Goal: Transaction & Acquisition: Purchase product/service

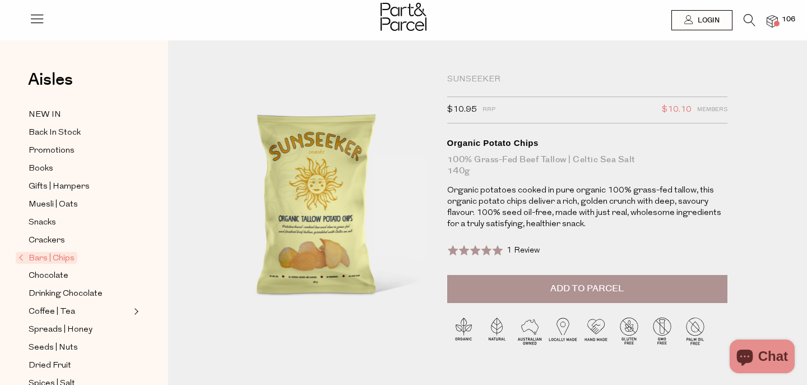
click at [497, 287] on button "Add to Parcel" at bounding box center [587, 289] width 280 height 28
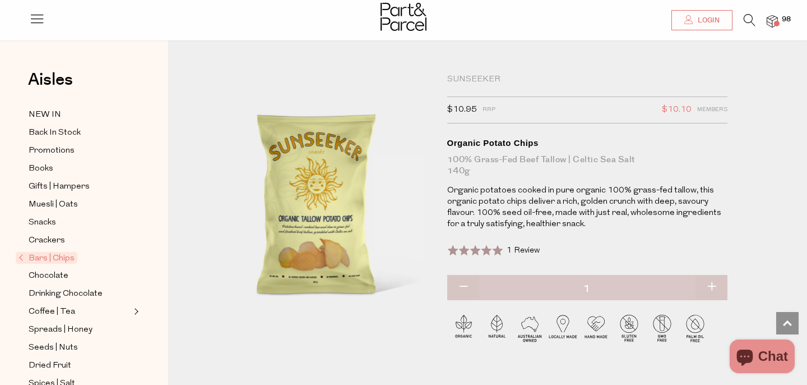
scroll to position [1384, 0]
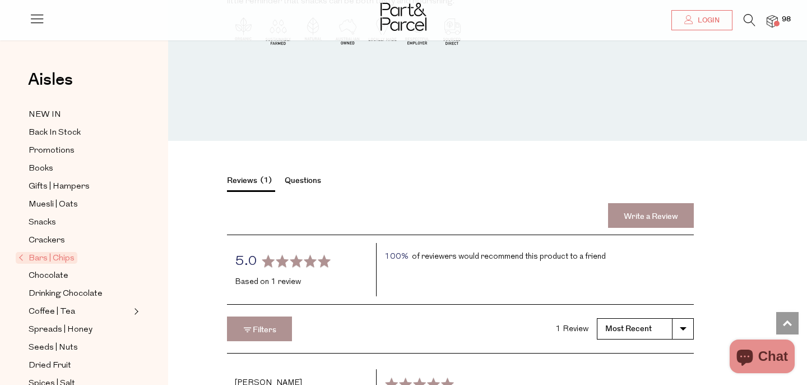
click at [58, 258] on span "Bars | Chips" at bounding box center [47, 258] width 62 height 12
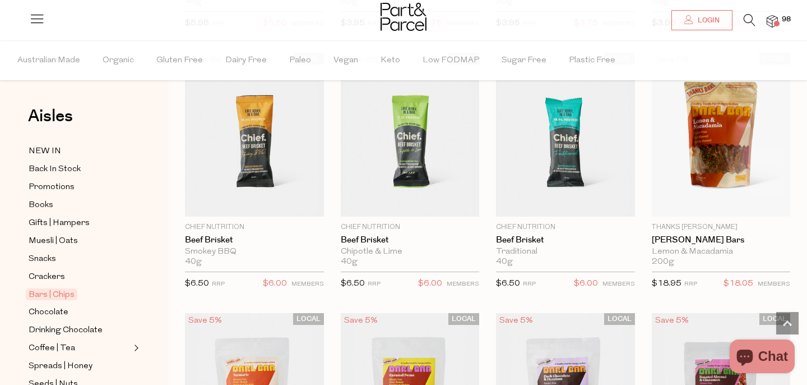
scroll to position [1395, 0]
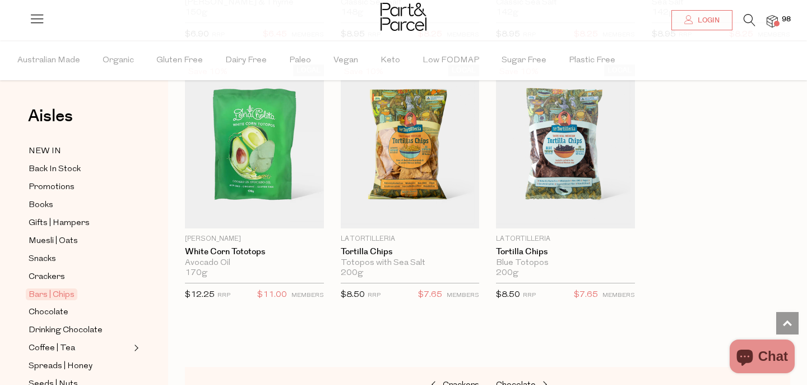
scroll to position [4511, 0]
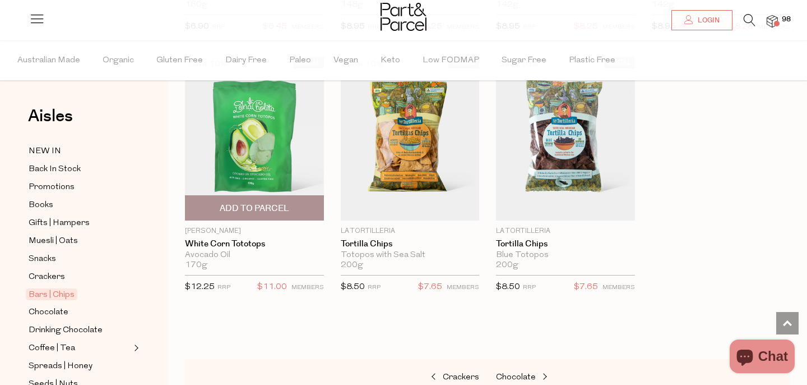
click at [252, 209] on span "Add To Parcel" at bounding box center [255, 208] width 70 height 12
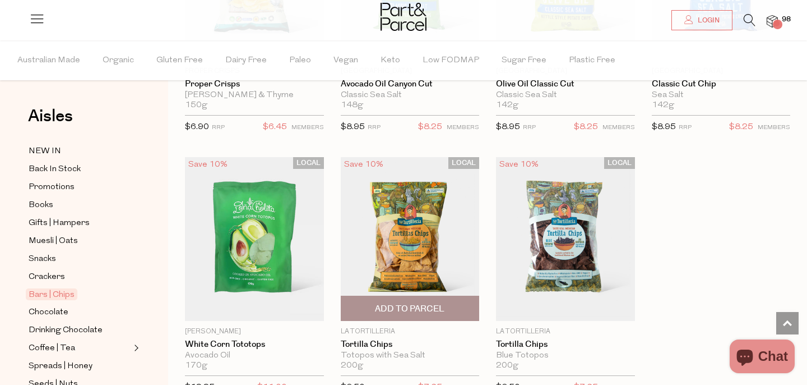
scroll to position [4520, 0]
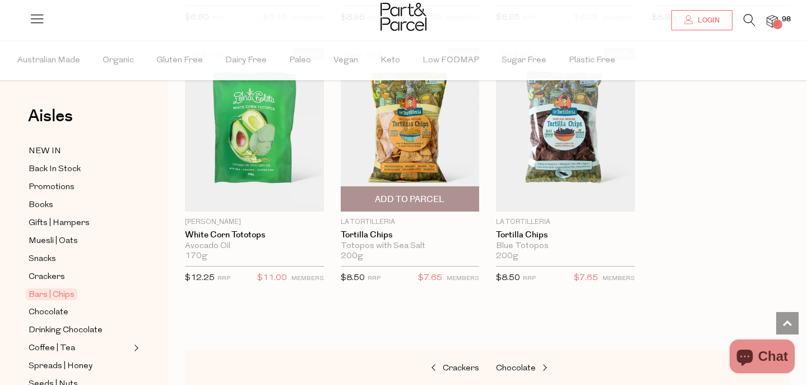
click at [403, 198] on span "Add To Parcel" at bounding box center [410, 199] width 70 height 12
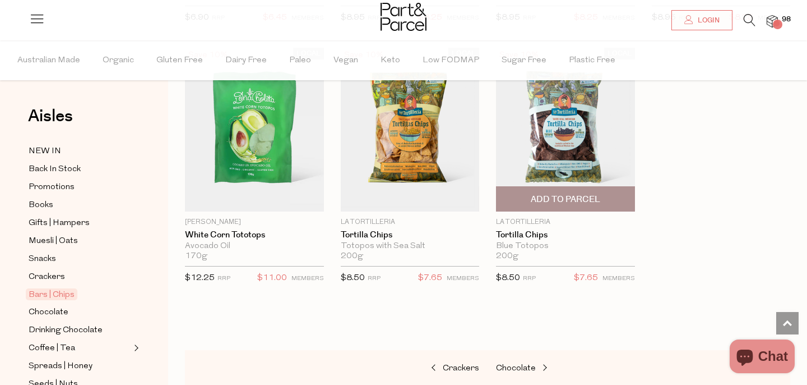
click at [521, 204] on span "Add To Parcel" at bounding box center [565, 199] width 132 height 24
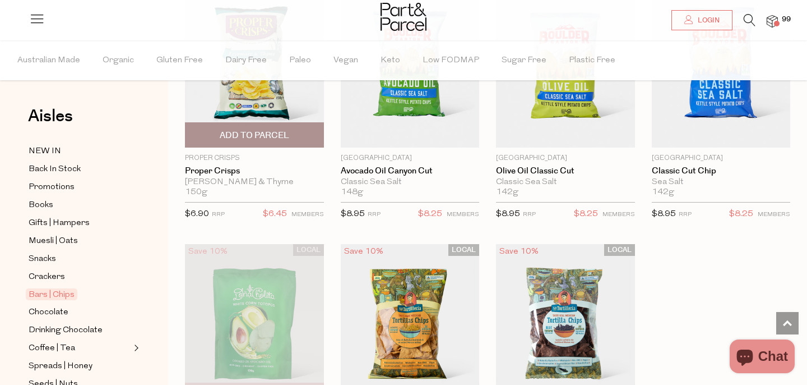
scroll to position [4234, 0]
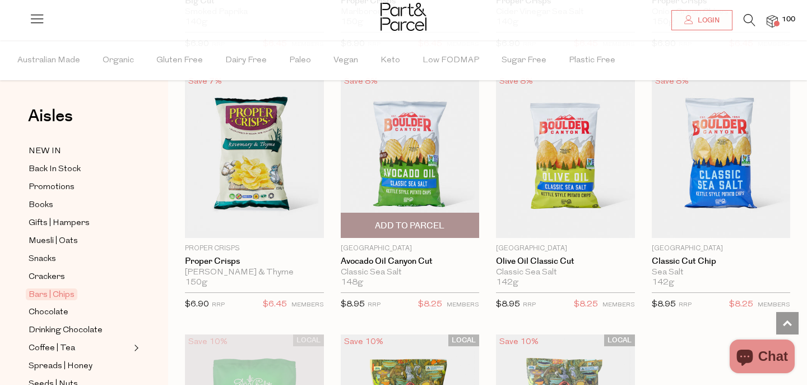
click at [425, 231] on span "Add To Parcel" at bounding box center [410, 226] width 70 height 12
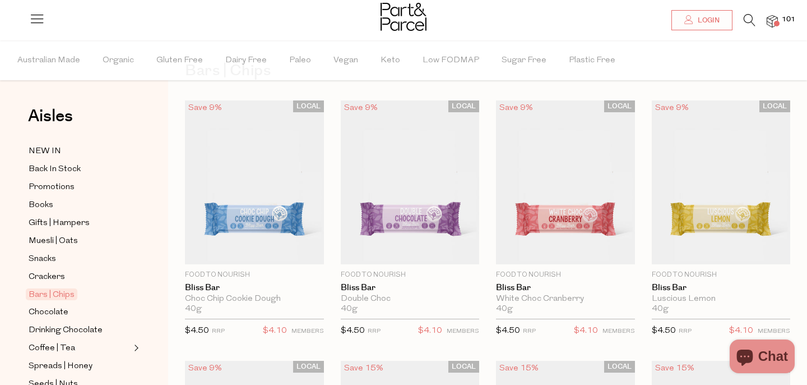
scroll to position [0, 0]
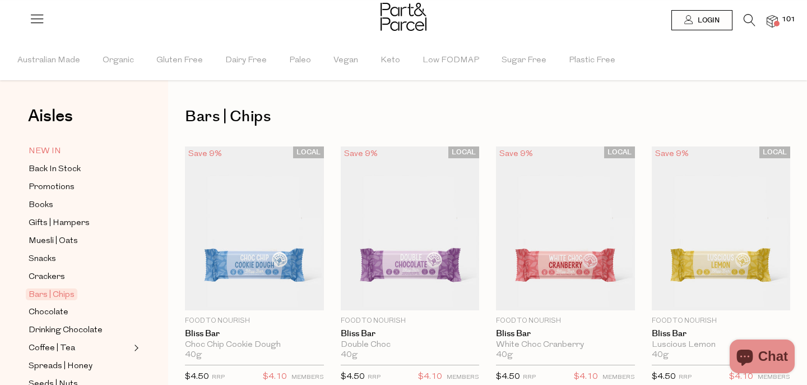
click at [39, 146] on span "NEW IN" at bounding box center [45, 151] width 33 height 13
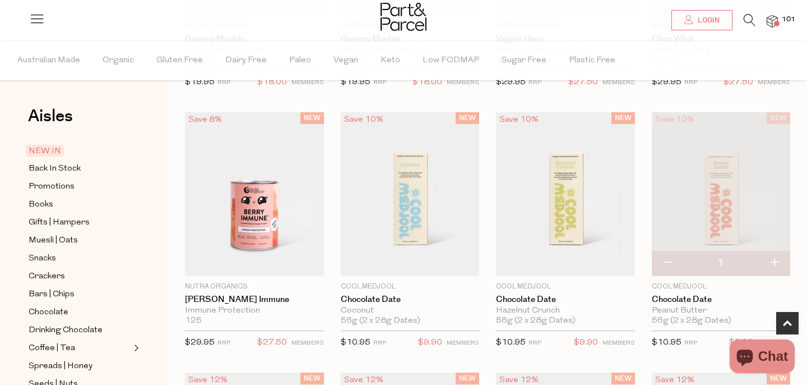
scroll to position [307, 0]
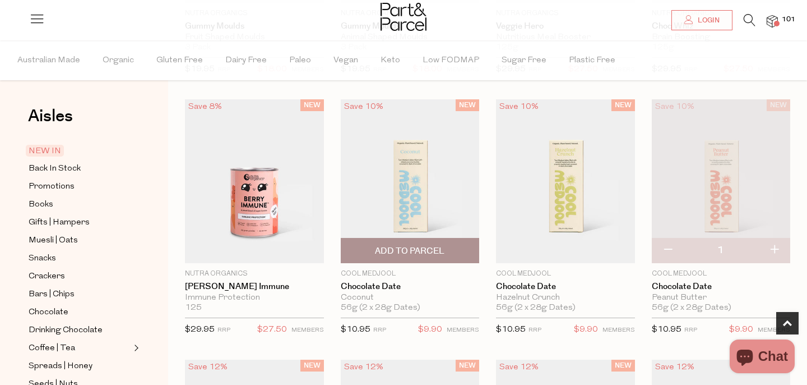
click at [420, 252] on span "Add To Parcel" at bounding box center [410, 251] width 70 height 12
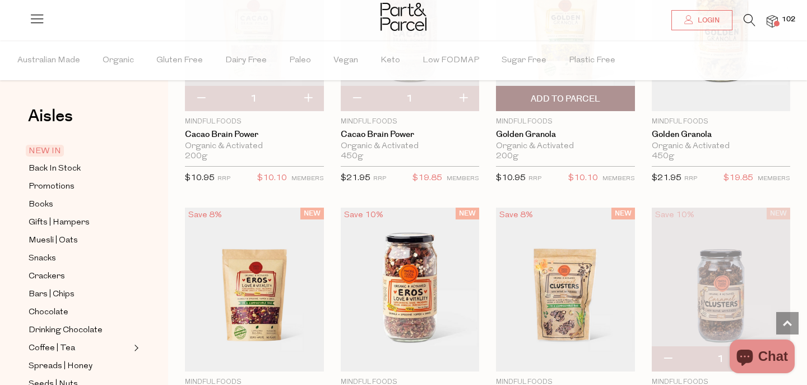
scroll to position [1498, 0]
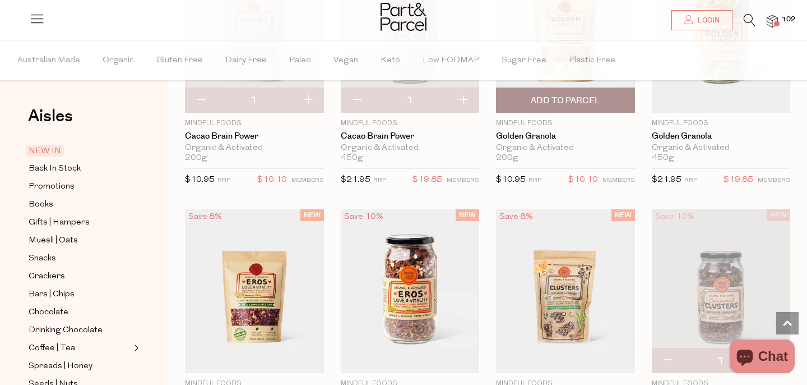
click at [542, 105] on span "Add To Parcel" at bounding box center [566, 101] width 70 height 12
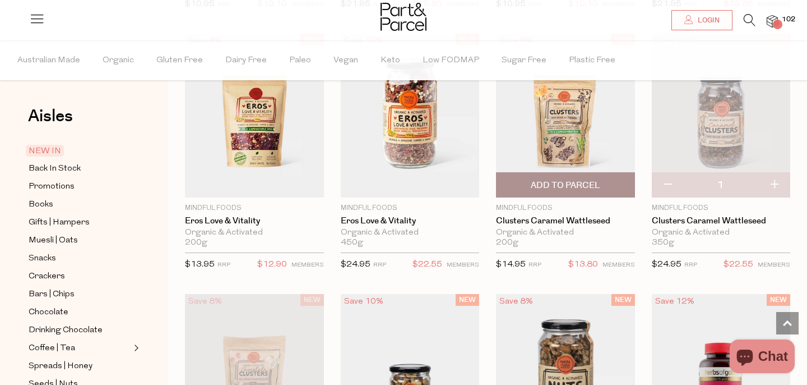
scroll to position [1675, 0]
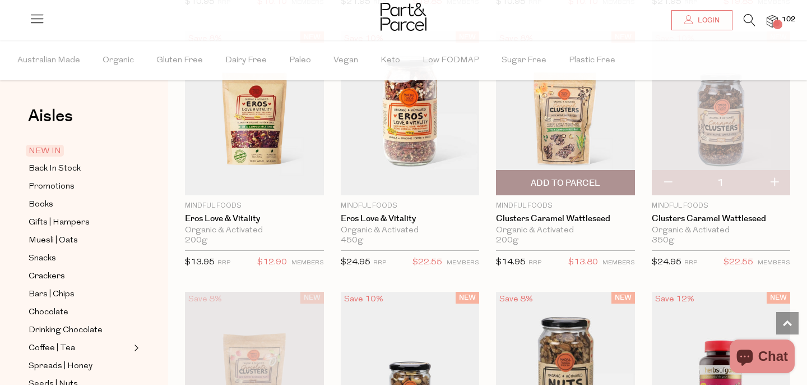
click at [534, 180] on span "Add To Parcel" at bounding box center [566, 183] width 70 height 12
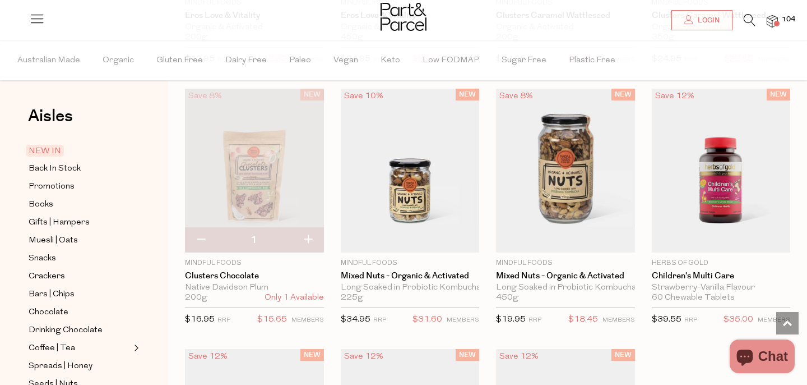
scroll to position [2245, 0]
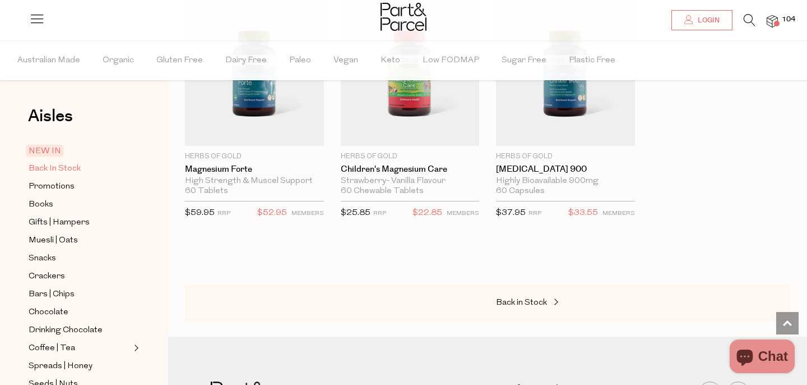
click at [54, 169] on span "Back In Stock" at bounding box center [55, 168] width 52 height 13
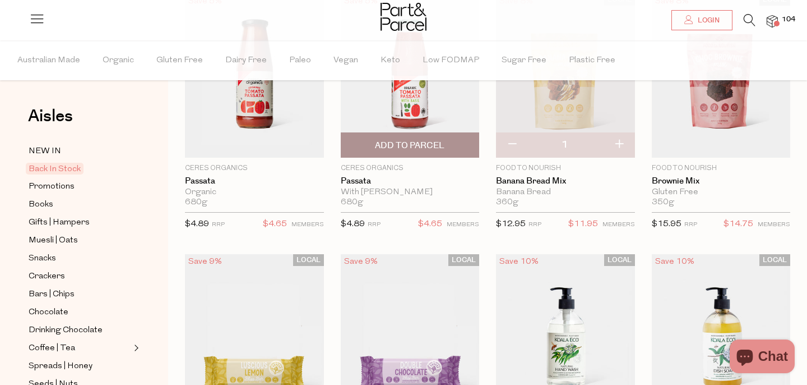
scroll to position [149, 0]
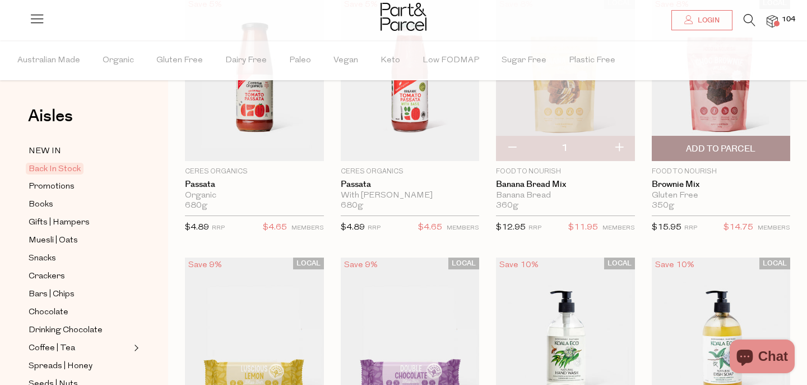
click at [687, 144] on span "Add To Parcel" at bounding box center [721, 149] width 70 height 12
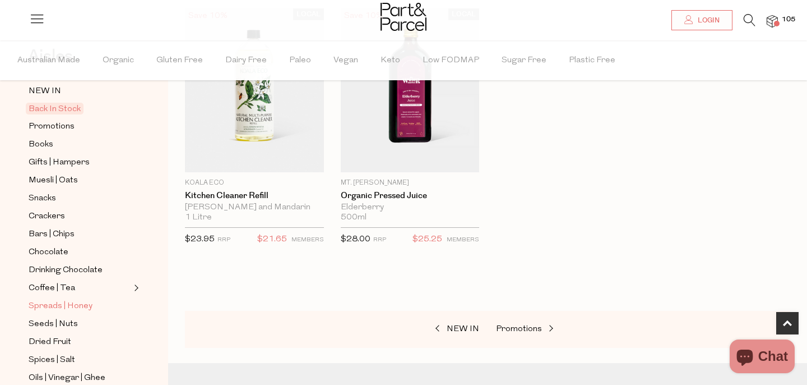
scroll to position [62, 0]
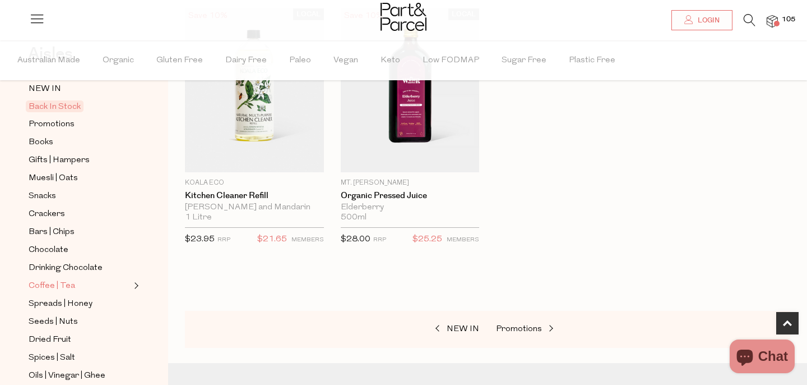
click at [67, 282] on span "Coffee | Tea" at bounding box center [52, 285] width 47 height 13
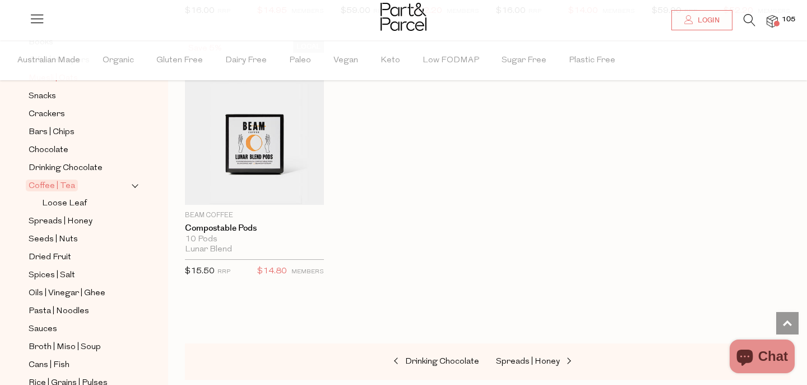
scroll to position [164, 0]
click at [74, 222] on span "Spreads | Honey" at bounding box center [61, 220] width 64 height 13
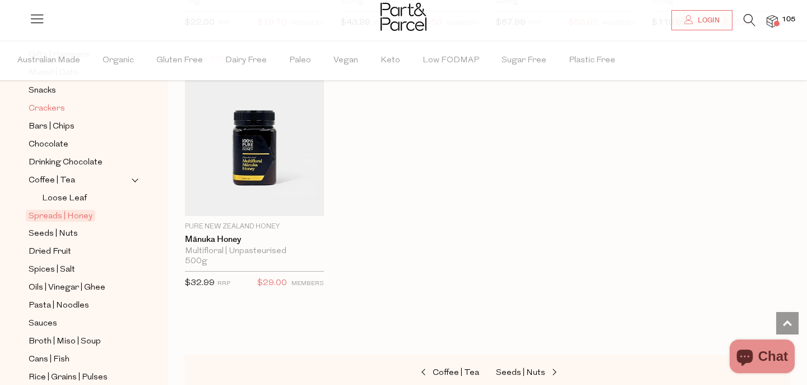
scroll to position [170, 0]
click at [62, 306] on span "Pasta | Noodles" at bounding box center [59, 303] width 61 height 13
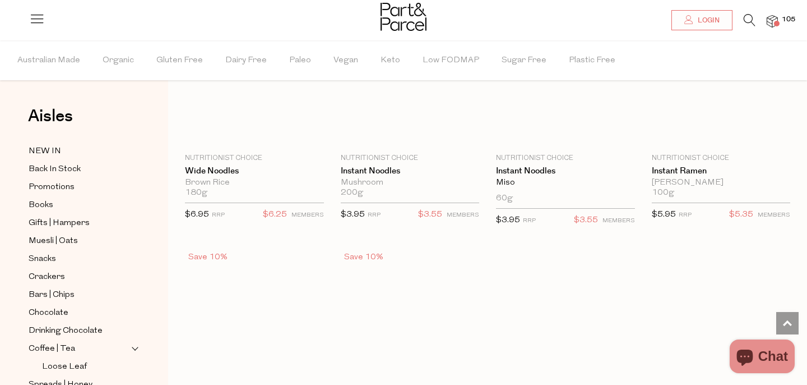
scroll to position [3024, 0]
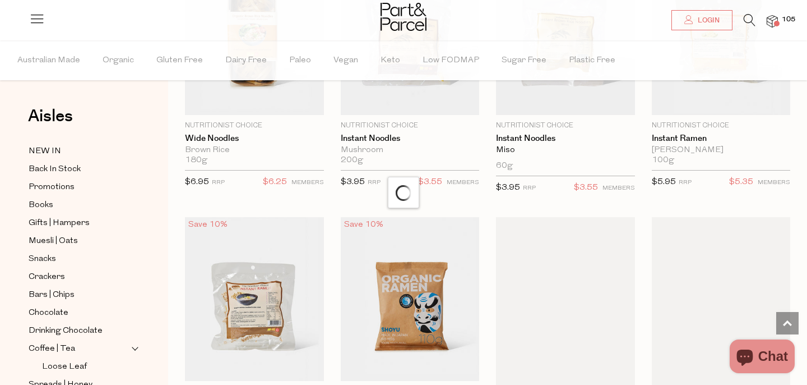
scroll to position [3231, 0]
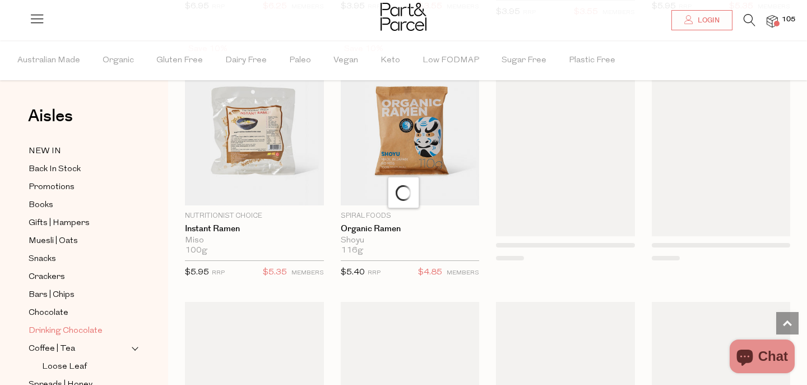
click at [52, 330] on span "Drinking Chocolate" at bounding box center [66, 330] width 74 height 13
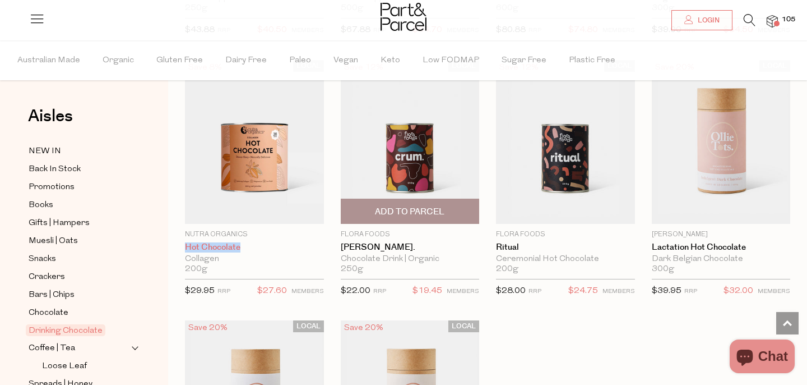
scroll to position [870, 0]
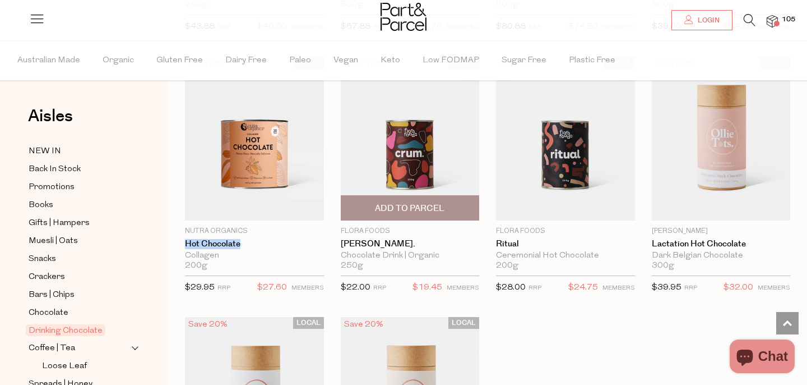
click at [404, 206] on span "Add To Parcel" at bounding box center [410, 208] width 70 height 12
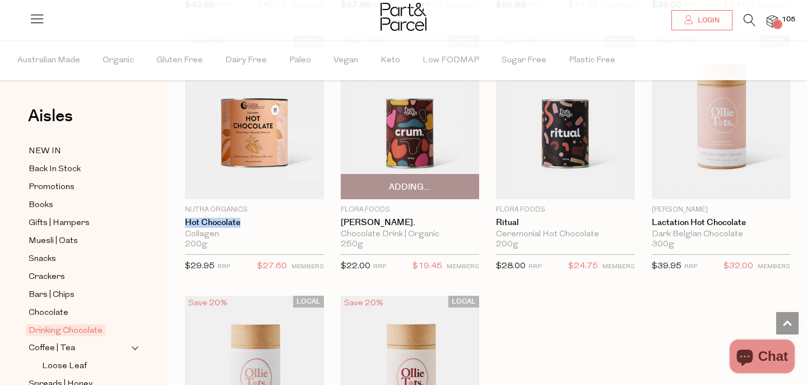
scroll to position [873, 0]
